Goal: Task Accomplishment & Management: Use online tool/utility

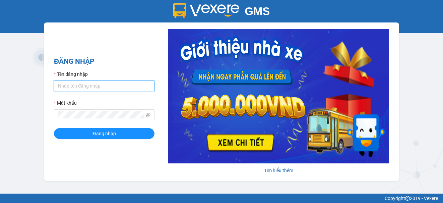
click at [95, 85] on input "Tên đăng nhập" at bounding box center [104, 85] width 101 height 11
drag, startPoint x: 122, startPoint y: 85, endPoint x: 97, endPoint y: 85, distance: 25.1
click at [97, 85] on input "ngocanh.minhquocUyphi2017" at bounding box center [104, 85] width 101 height 11
type input "ngocanh.minhquoc"
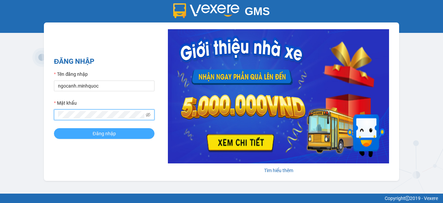
click at [89, 136] on button "Đăng nhập" at bounding box center [104, 133] width 101 height 11
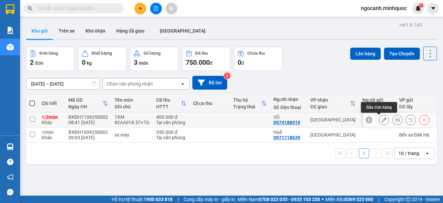
click at [379, 120] on button at bounding box center [383, 120] width 9 height 12
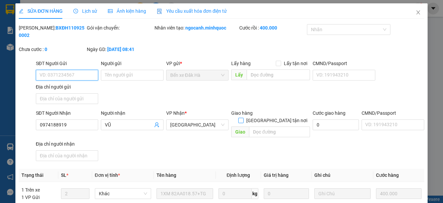
type input "0974188919"
type input "VŨ"
type input "400.000"
click at [85, 10] on span "Lịch sử" at bounding box center [85, 10] width 24 height 5
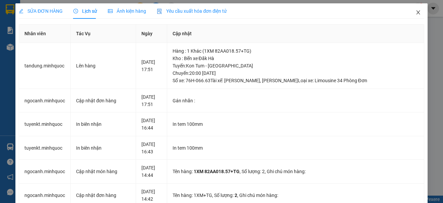
click at [416, 12] on icon "close" at bounding box center [418, 12] width 5 height 5
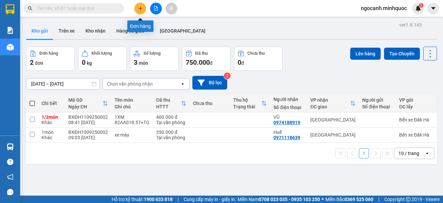
click at [137, 9] on button at bounding box center [140, 9] width 12 height 12
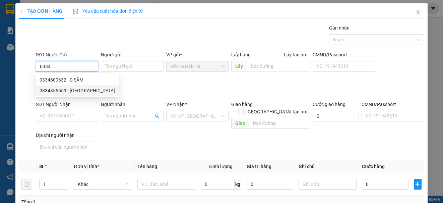
click at [65, 89] on div "0334355559 - [GEOGRAPHIC_DATA]" at bounding box center [77, 90] width 75 height 7
type input "0334355559"
type input "[PERSON_NAME]"
type input "0902773967"
type input "LAB Vinh Dự"
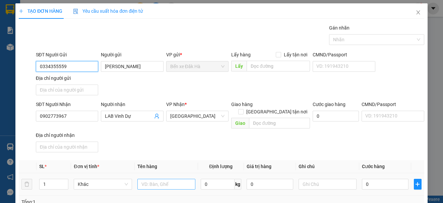
type input "0334355559"
click at [150, 180] on input "text" at bounding box center [166, 184] width 58 height 11
type input "1H"
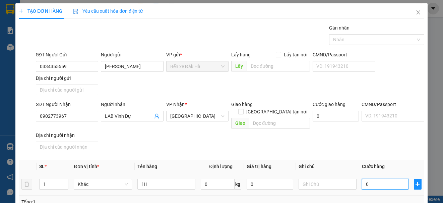
click at [374, 179] on input "0" at bounding box center [385, 184] width 47 height 11
type input "3"
type input "30"
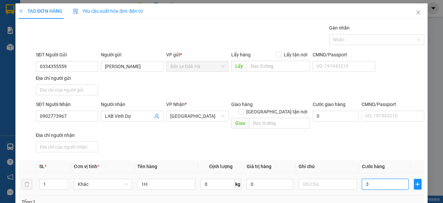
type input "30"
type input "30.000"
click at [382, 160] on th "Cước hàng" at bounding box center [385, 166] width 52 height 13
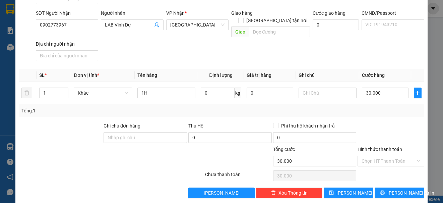
scroll to position [92, 0]
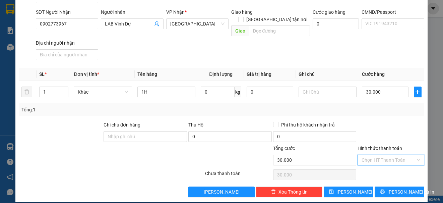
click at [376, 155] on input "Hình thức thanh toán" at bounding box center [389, 160] width 54 height 10
click at [374, 164] on div "Tại văn phòng" at bounding box center [387, 165] width 58 height 7
type input "0"
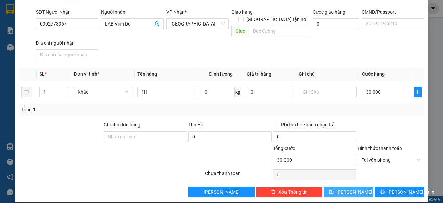
click at [330, 188] on button "[PERSON_NAME]" at bounding box center [349, 191] width 50 height 11
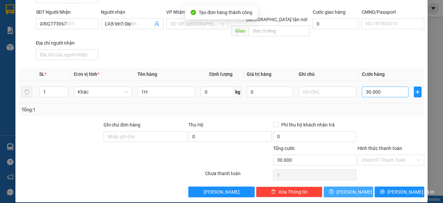
type input "0"
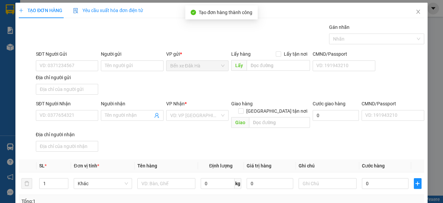
scroll to position [0, 0]
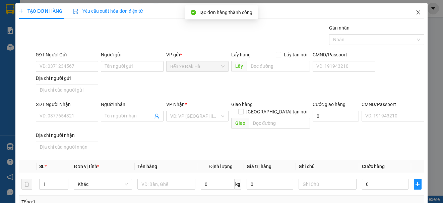
click at [416, 10] on icon "close" at bounding box center [418, 12] width 5 height 5
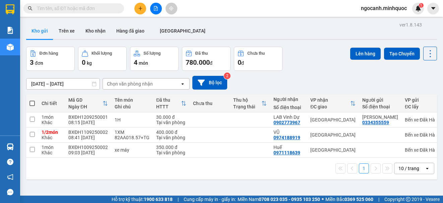
click at [99, 12] on span at bounding box center [73, 8] width 101 height 10
click at [98, 3] on span at bounding box center [73, 8] width 101 height 10
click at [99, 10] on input "text" at bounding box center [76, 8] width 79 height 7
click at [93, 8] on input "text" at bounding box center [76, 8] width 79 height 7
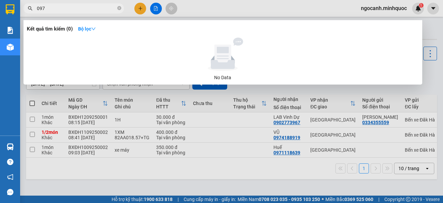
type input "0979"
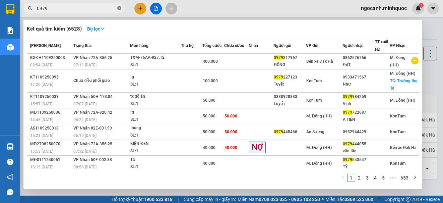
click at [120, 8] on icon "close-circle" at bounding box center [119, 8] width 4 height 4
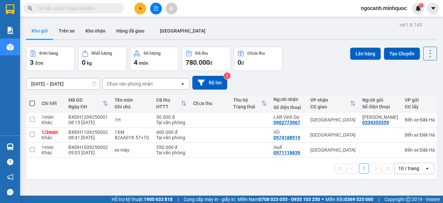
click at [151, 5] on div at bounding box center [156, 9] width 50 height 12
click at [151, 6] on button at bounding box center [156, 9] width 12 height 12
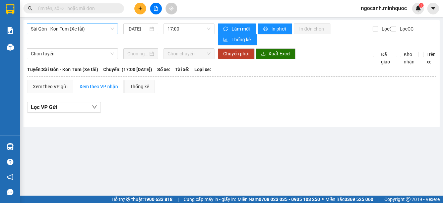
click at [104, 30] on span "Sài Gòn - Kon Tum (Xe tải)" at bounding box center [72, 29] width 83 height 10
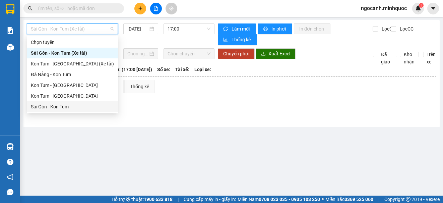
click at [79, 108] on div "Sài Gòn - Kon Tum" at bounding box center [72, 106] width 83 height 7
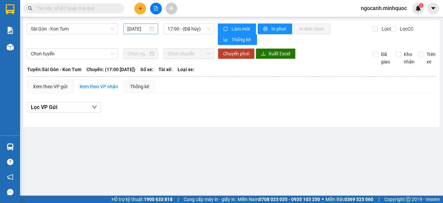
click at [141, 34] on div "[DATE]" at bounding box center [140, 28] width 35 height 11
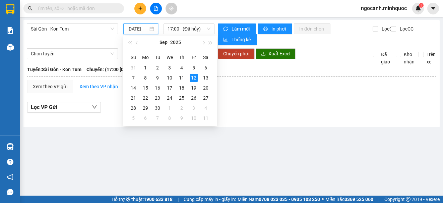
click at [142, 29] on input "[DATE]" at bounding box center [137, 28] width 21 height 7
click at [183, 75] on div "11" at bounding box center [182, 78] width 8 height 8
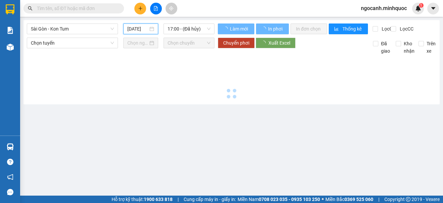
type input "[DATE]"
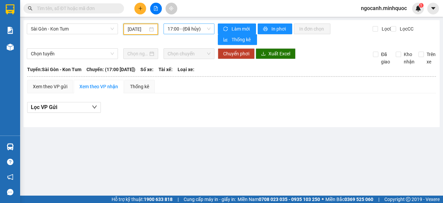
click at [181, 27] on span "17:00 - (Đã hủy)" at bounding box center [189, 29] width 43 height 10
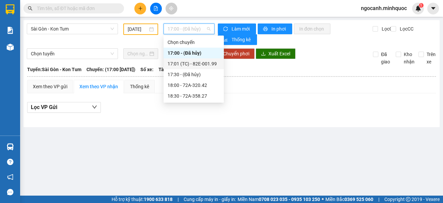
click at [222, 61] on div "17:01 (TC) - 82E-001.99" at bounding box center [194, 63] width 60 height 11
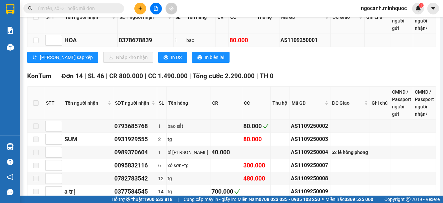
scroll to position [335, 0]
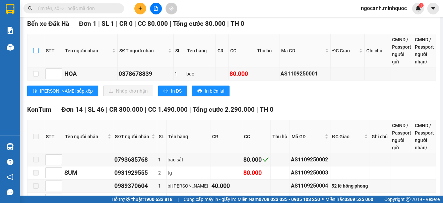
click at [37, 49] on input "checkbox" at bounding box center [35, 50] width 5 height 5
checkbox input "true"
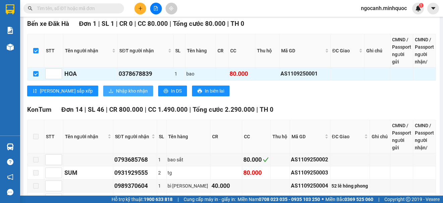
click at [109, 91] on icon "download" at bounding box center [111, 90] width 5 height 5
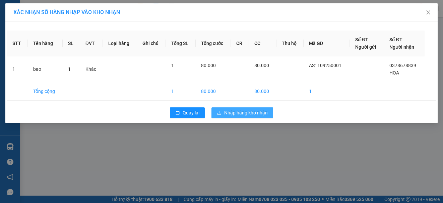
click at [259, 116] on button "Nhập hàng kho nhận" at bounding box center [242, 112] width 62 height 11
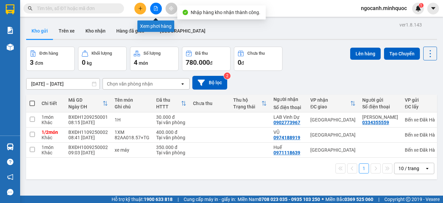
click at [154, 4] on button at bounding box center [156, 9] width 12 height 12
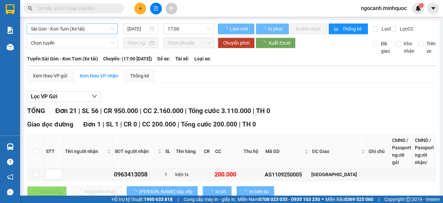
type input "[DATE]"
click at [68, 32] on span "Sài Gòn - Kon Tum (Xe tải)" at bounding box center [72, 29] width 83 height 10
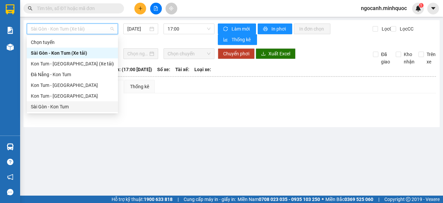
click at [67, 102] on div "Sài Gòn - Kon Tum" at bounding box center [72, 106] width 91 height 11
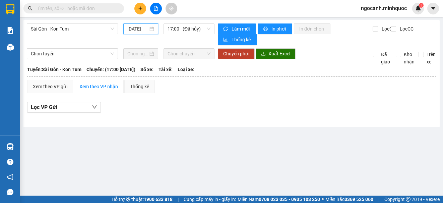
click at [129, 27] on input "[DATE]" at bounding box center [137, 28] width 21 height 7
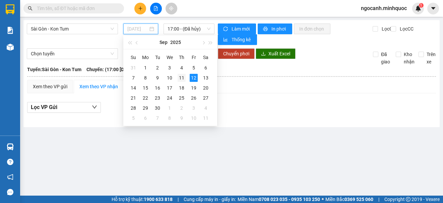
click at [180, 78] on div "11" at bounding box center [182, 78] width 8 height 8
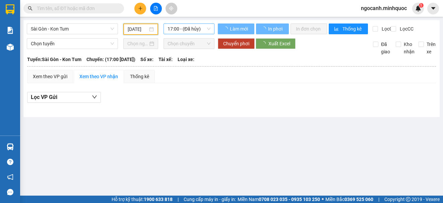
type input "[DATE]"
click at [190, 25] on span "17:00 - (Đã hủy)" at bounding box center [189, 29] width 43 height 10
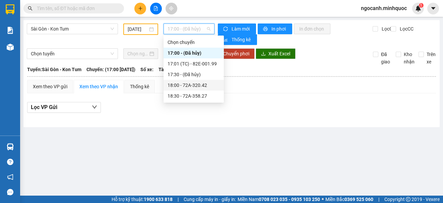
click at [195, 85] on div "18:00 - 72A-320.42" at bounding box center [194, 84] width 52 height 7
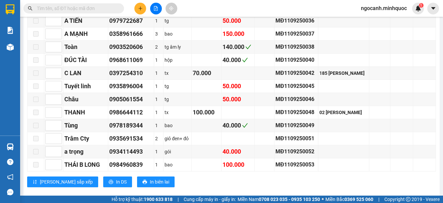
scroll to position [897, 0]
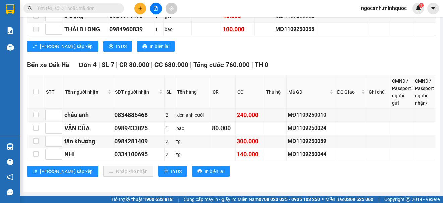
click at [39, 91] on th at bounding box center [35, 91] width 17 height 33
click at [33, 91] on input "checkbox" at bounding box center [35, 91] width 5 height 5
checkbox input "true"
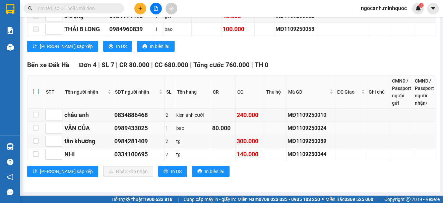
checkbox input "true"
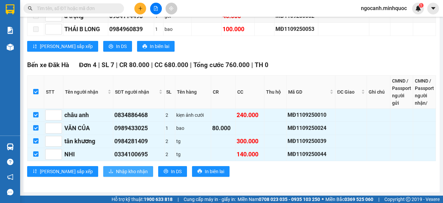
click at [116, 170] on span "Nhập kho nhận" at bounding box center [132, 171] width 32 height 7
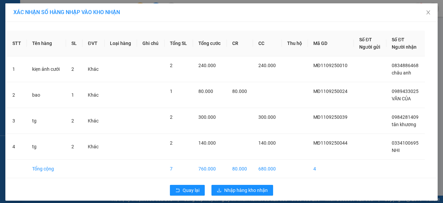
click at [230, 184] on div "Quay lại Nhập hàng kho nhận" at bounding box center [221, 189] width 429 height 17
click at [231, 185] on button "Nhập hàng kho nhận" at bounding box center [242, 190] width 62 height 11
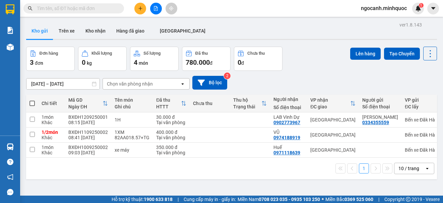
click at [155, 6] on icon "file-add" at bounding box center [156, 8] width 4 height 5
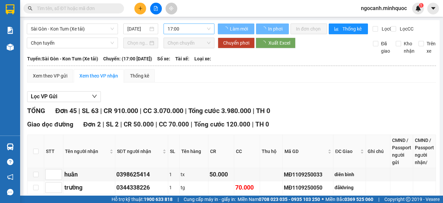
type input "[DATE]"
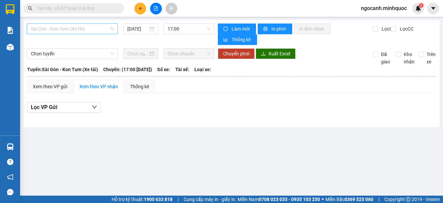
click at [81, 30] on span "Sài Gòn - Kon Tum (Xe tải)" at bounding box center [72, 29] width 83 height 10
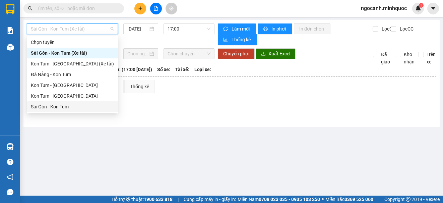
click at [78, 106] on div "Sài Gòn - Kon Tum" at bounding box center [72, 106] width 83 height 7
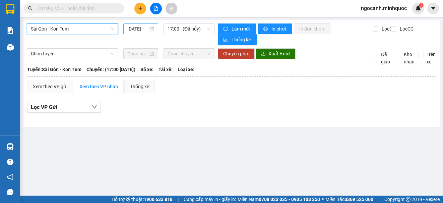
click at [131, 26] on input "[DATE]" at bounding box center [137, 28] width 21 height 7
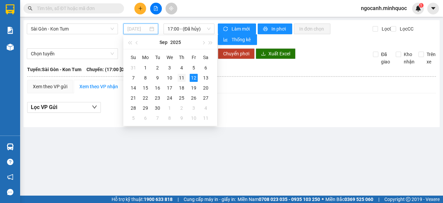
click at [180, 77] on div "11" at bounding box center [182, 78] width 8 height 8
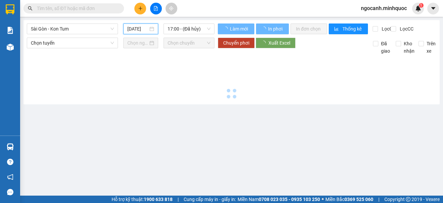
type input "[DATE]"
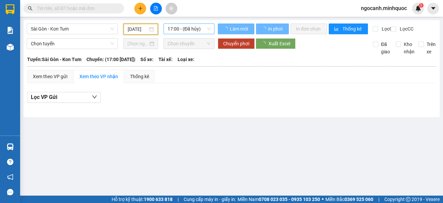
click at [186, 25] on span "17:00 - (Đã hủy)" at bounding box center [189, 29] width 43 height 10
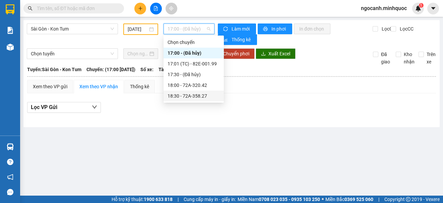
click at [194, 96] on div "18:30 - 72A-358.27" at bounding box center [194, 95] width 52 height 7
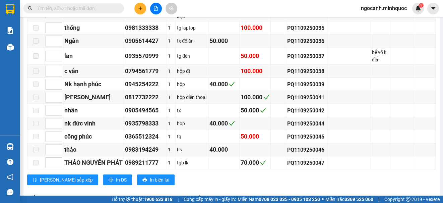
scroll to position [1139, 0]
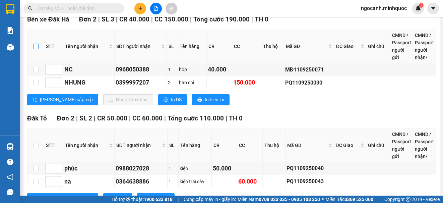
click at [34, 49] on input "checkbox" at bounding box center [35, 46] width 5 height 5
checkbox input "true"
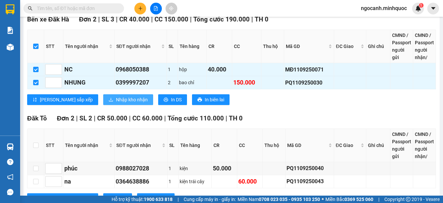
click at [103, 105] on button "Nhập kho nhận" at bounding box center [128, 99] width 50 height 11
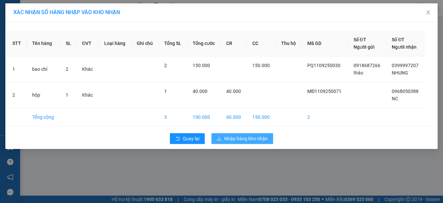
click at [239, 135] on span "Nhập hàng kho nhận" at bounding box center [246, 138] width 44 height 7
